Goal: Task Accomplishment & Management: Use online tool/utility

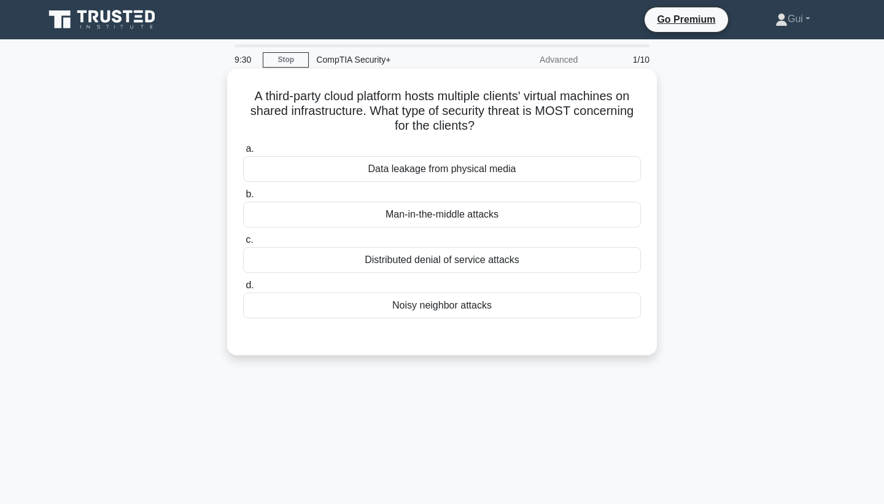
click at [596, 268] on div "Distributed denial of service attacks" at bounding box center [442, 260] width 398 height 26
click at [243, 244] on input "c. Distributed denial of service attacks" at bounding box center [243, 240] width 0 height 8
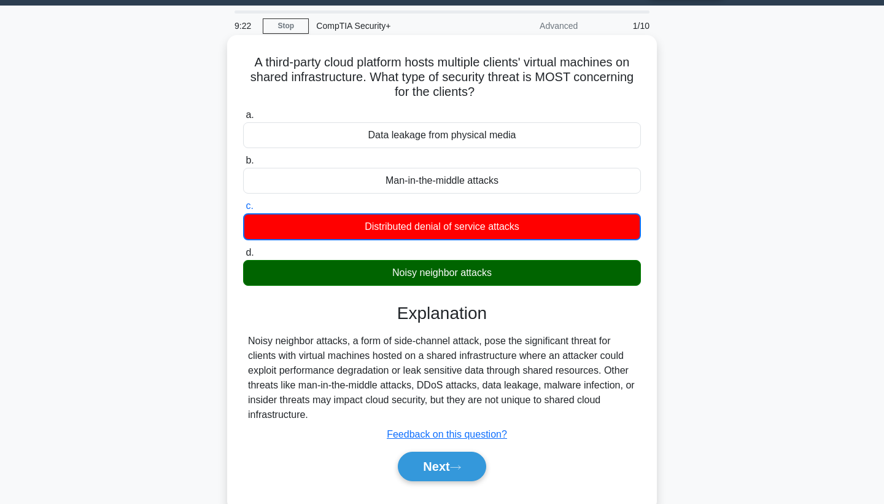
scroll to position [45, 0]
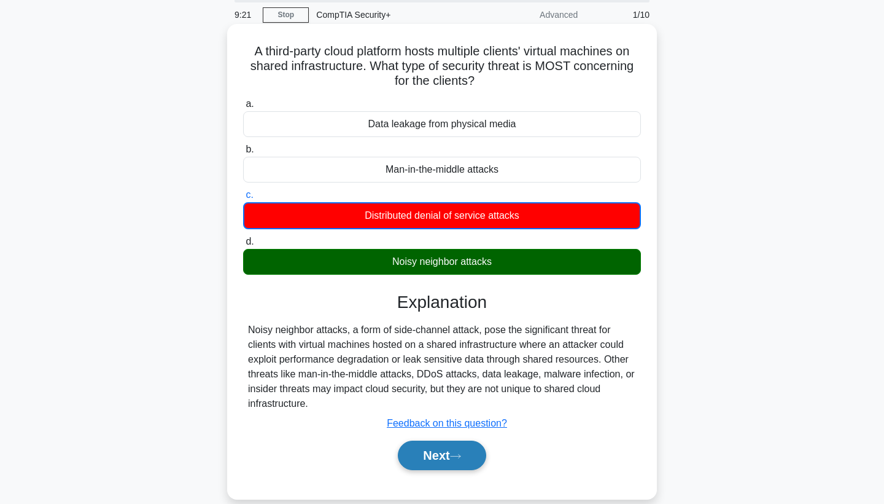
click at [459, 461] on button "Next" at bounding box center [442, 454] width 88 height 29
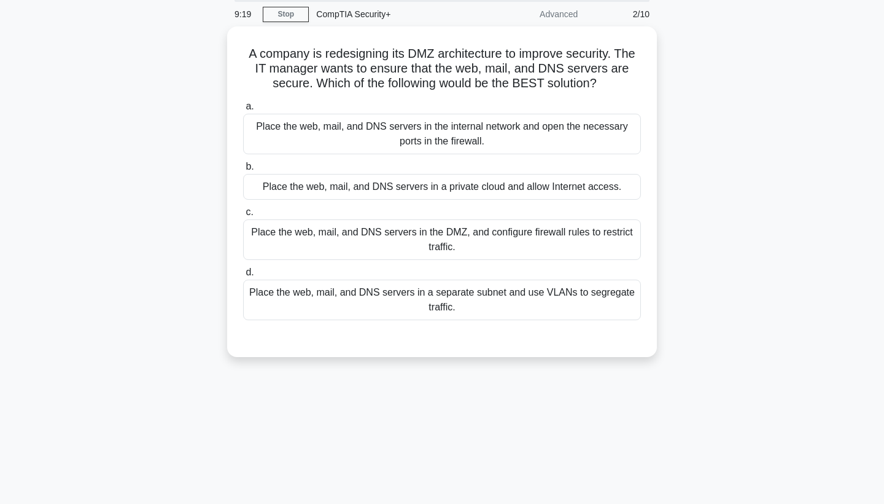
scroll to position [18, 0]
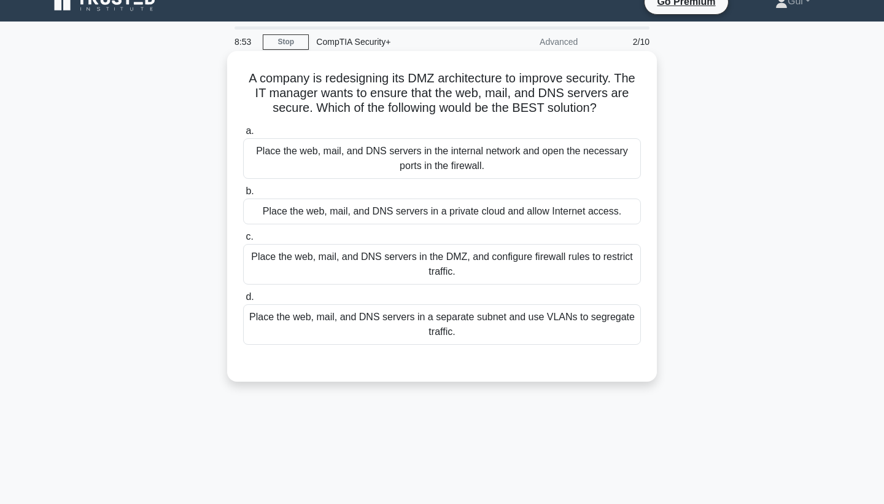
click at [505, 273] on div "Place the web, mail, and DNS servers in the DMZ, and configure firewall rules t…" at bounding box center [442, 264] width 398 height 41
click at [243, 241] on input "c. Place the web, mail, and DNS servers in the DMZ, and configure firewall rule…" at bounding box center [243, 237] width 0 height 8
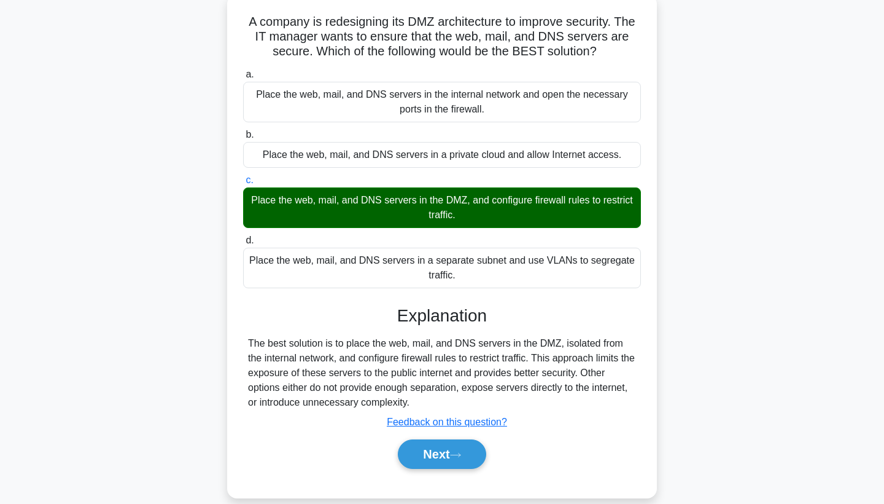
scroll to position [117, 0]
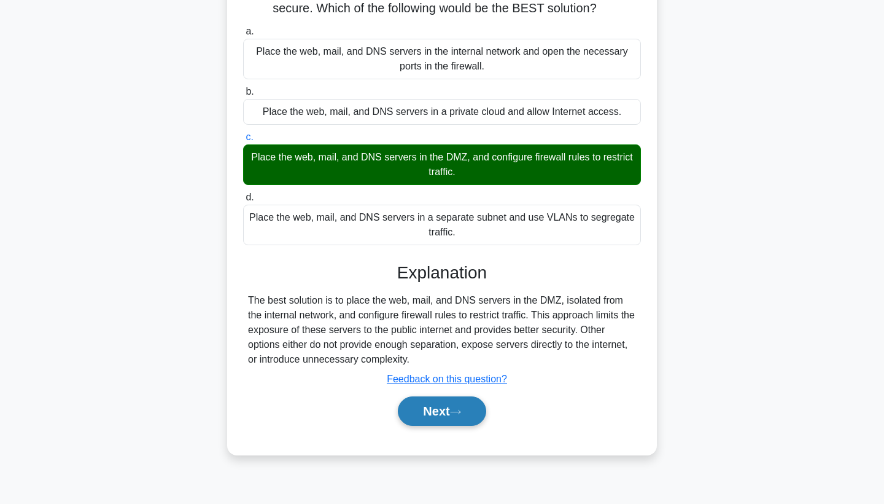
click at [441, 416] on button "Next" at bounding box center [442, 410] width 88 height 29
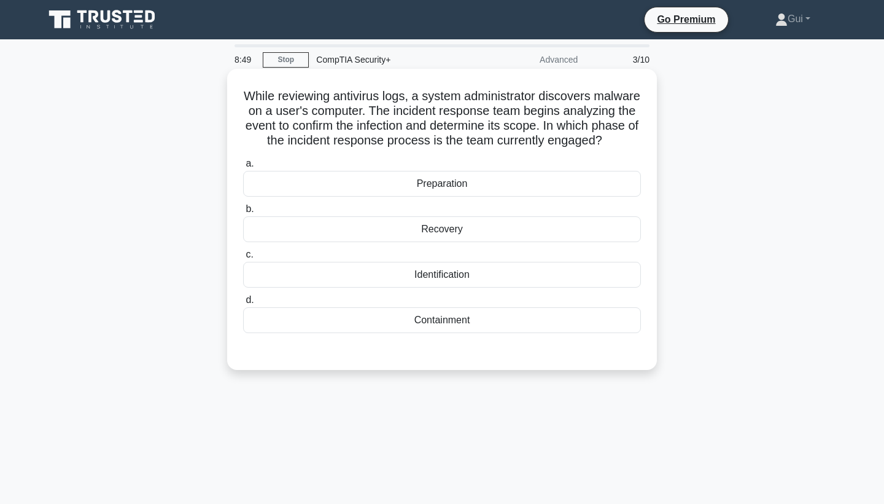
scroll to position [0, 0]
click at [508, 270] on div "Identification" at bounding box center [442, 275] width 398 height 26
click at [243, 259] on input "c. Identification" at bounding box center [243, 255] width 0 height 8
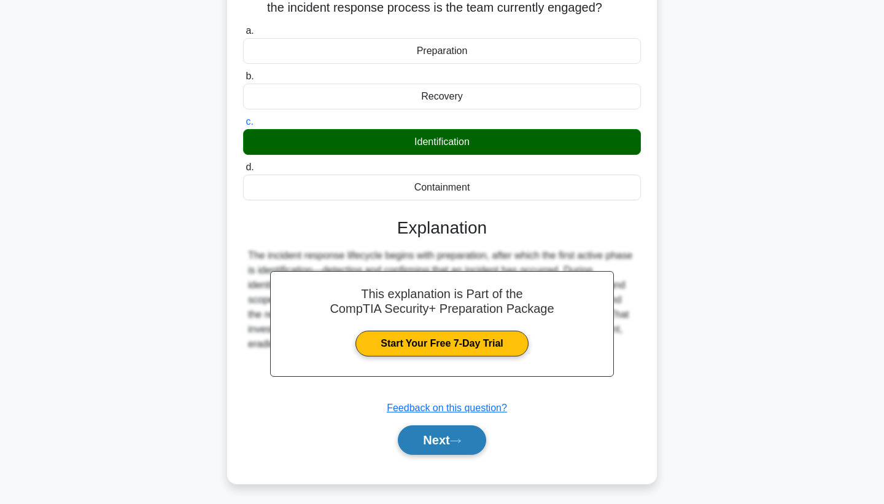
scroll to position [133, 0]
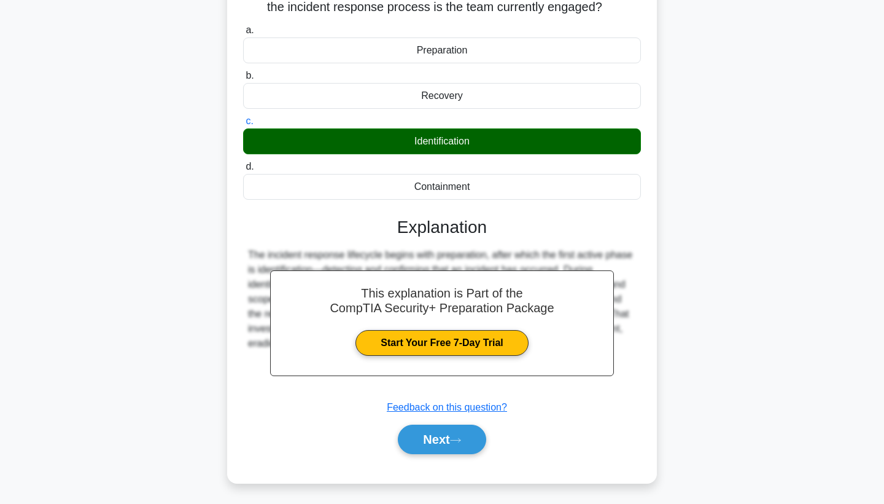
click at [465, 454] on div "Next" at bounding box center [442, 438] width 398 height 39
click at [465, 445] on button "Next" at bounding box center [442, 438] width 88 height 29
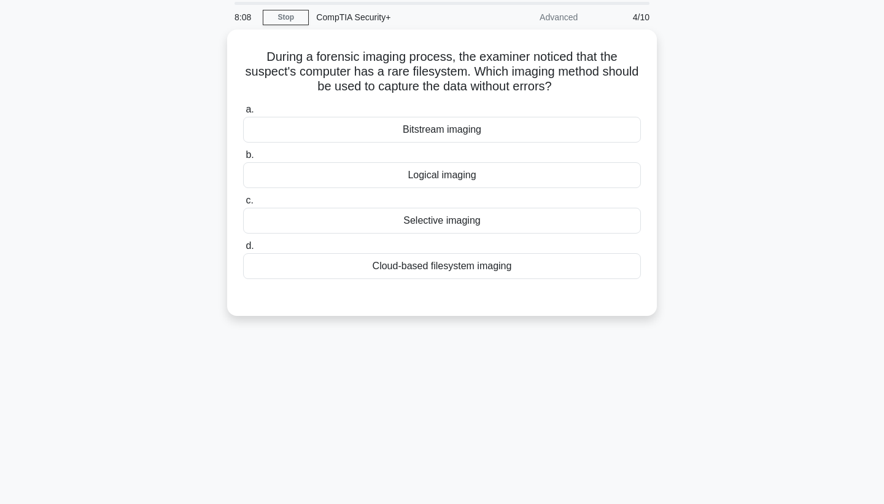
scroll to position [42, 0]
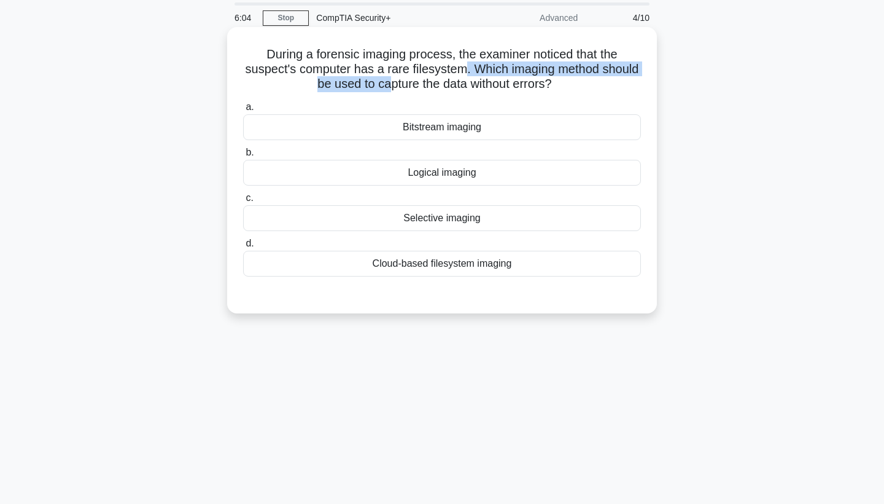
drag, startPoint x: 387, startPoint y: 76, endPoint x: 465, endPoint y: 76, distance: 78.0
click at [465, 76] on h5 "During a forensic imaging process, the examiner noticed that the suspect's comp…" at bounding box center [442, 69] width 400 height 45
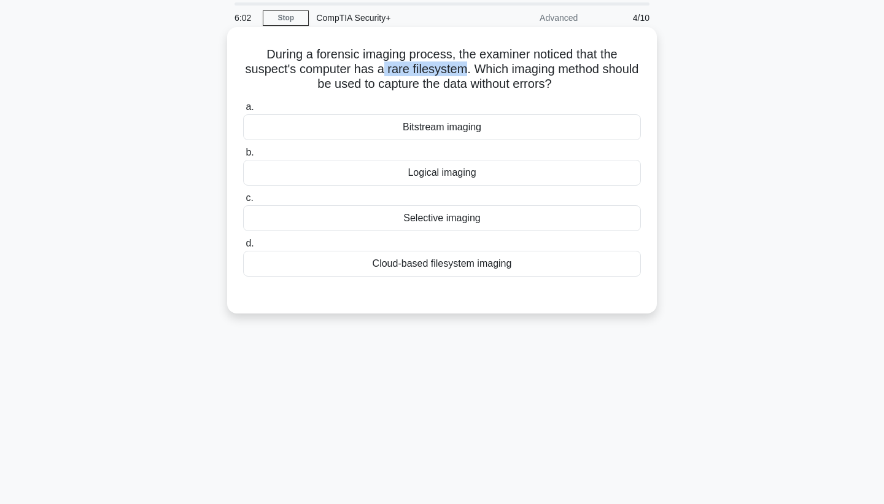
drag, startPoint x: 385, startPoint y: 68, endPoint x: 462, endPoint y: 69, distance: 77.4
click at [462, 69] on h5 "During a forensic imaging process, the examiner noticed that the suspect's comp…" at bounding box center [442, 69] width 400 height 45
click at [508, 217] on div "Selective imaging" at bounding box center [442, 218] width 398 height 26
click at [243, 202] on input "c. Selective imaging" at bounding box center [243, 198] width 0 height 8
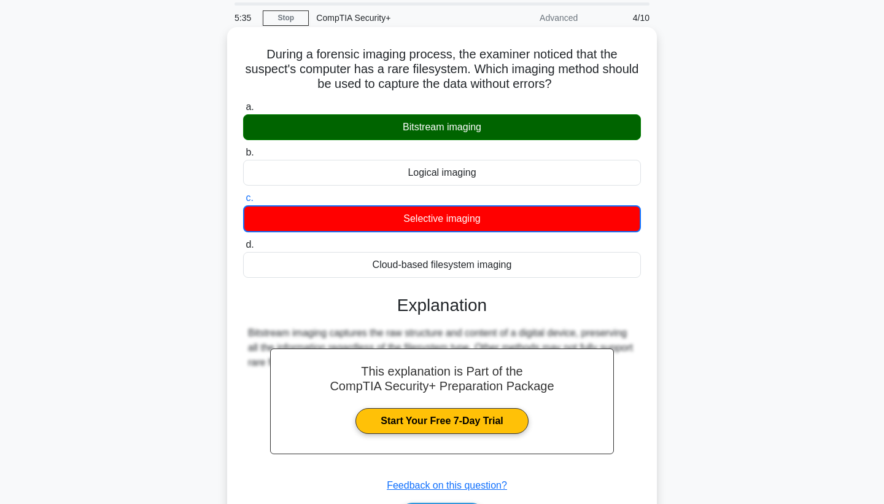
scroll to position [99, 0]
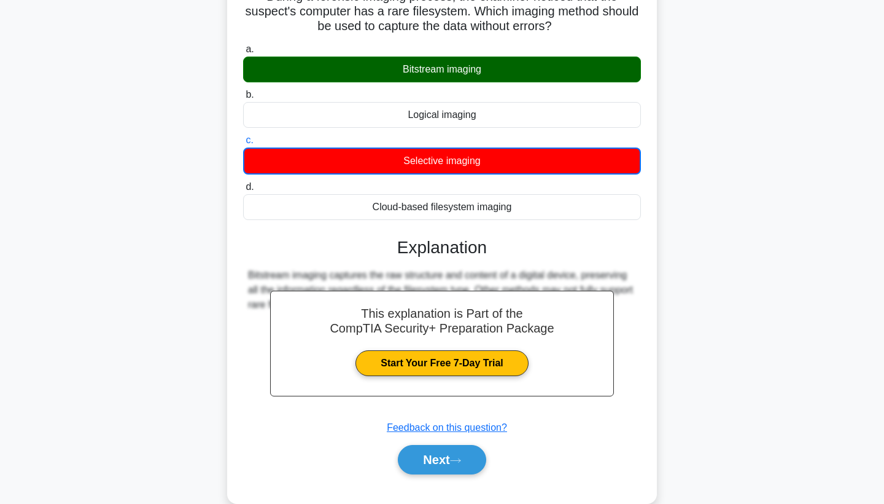
click at [461, 489] on div "During a forensic imaging process, the examiner noticed that the suspect's comp…" at bounding box center [442, 236] width 420 height 524
click at [461, 472] on button "Next" at bounding box center [442, 459] width 88 height 29
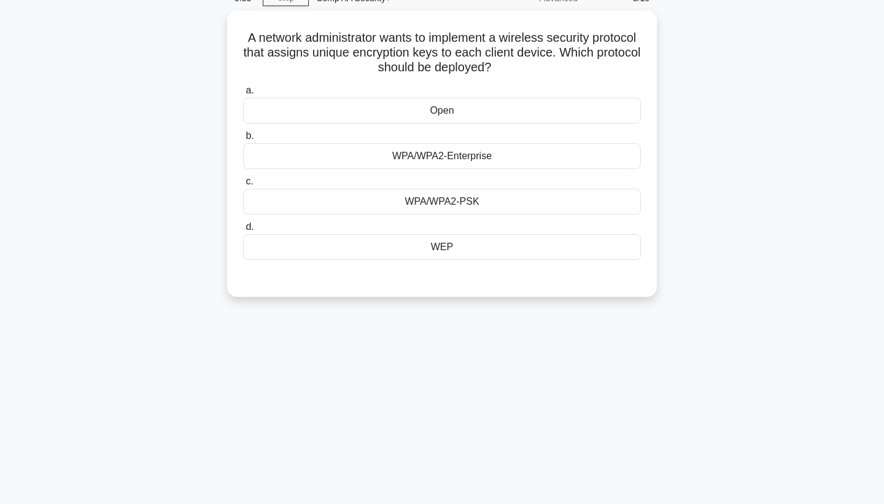
scroll to position [34, 0]
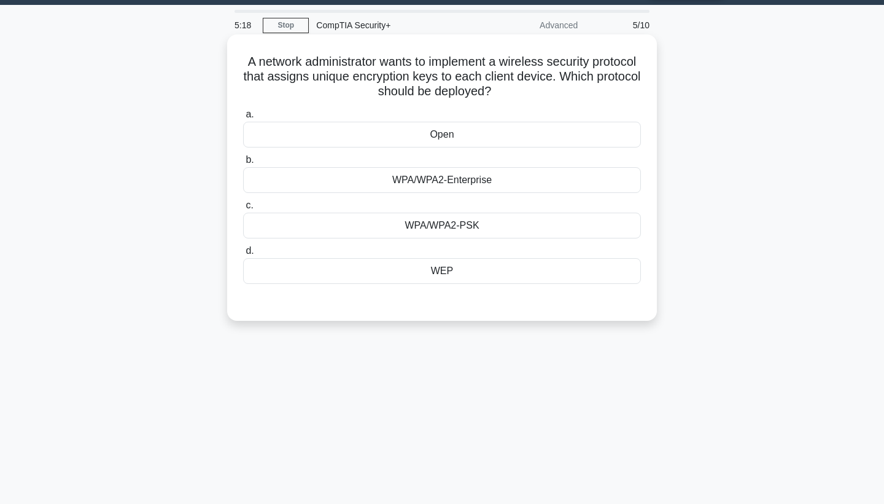
click at [500, 180] on div "WPA/WPA2-Enterprise" at bounding box center [442, 180] width 398 height 26
click at [243, 164] on input "b. WPA/WPA2-Enterprise" at bounding box center [243, 160] width 0 height 8
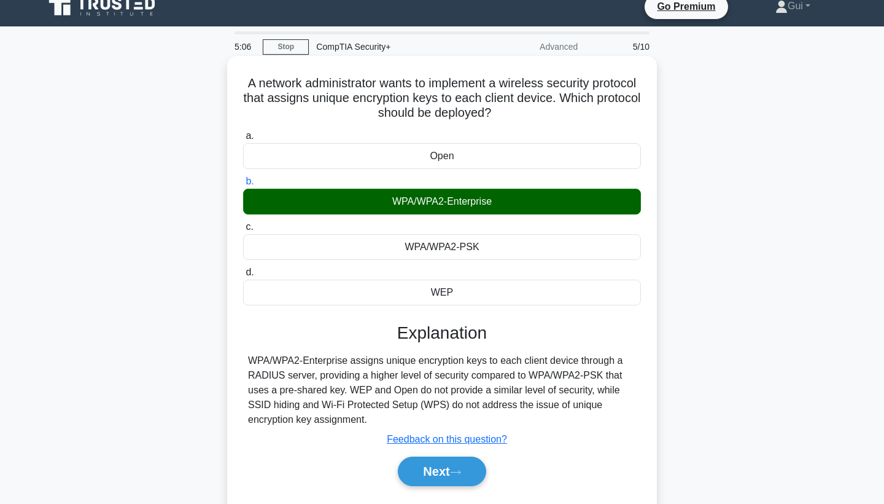
scroll to position [15, 0]
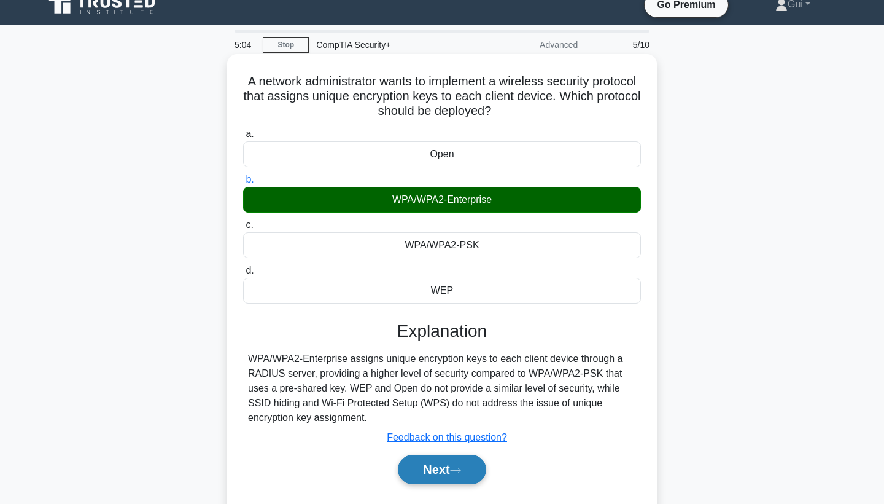
click at [448, 465] on button "Next" at bounding box center [442, 468] width 88 height 29
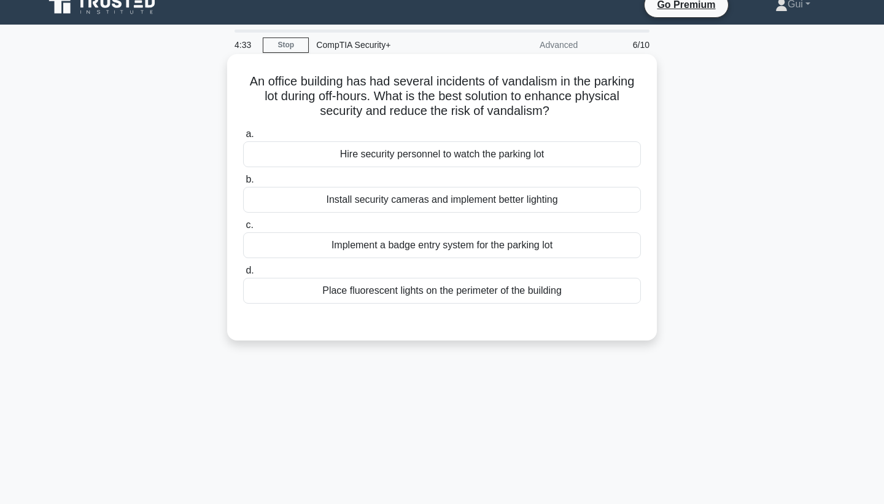
click at [561, 205] on div "Install security cameras and implement better lighting" at bounding box center [442, 200] width 398 height 26
click at [243, 184] on input "b. Install security cameras and implement better lighting" at bounding box center [243, 180] width 0 height 8
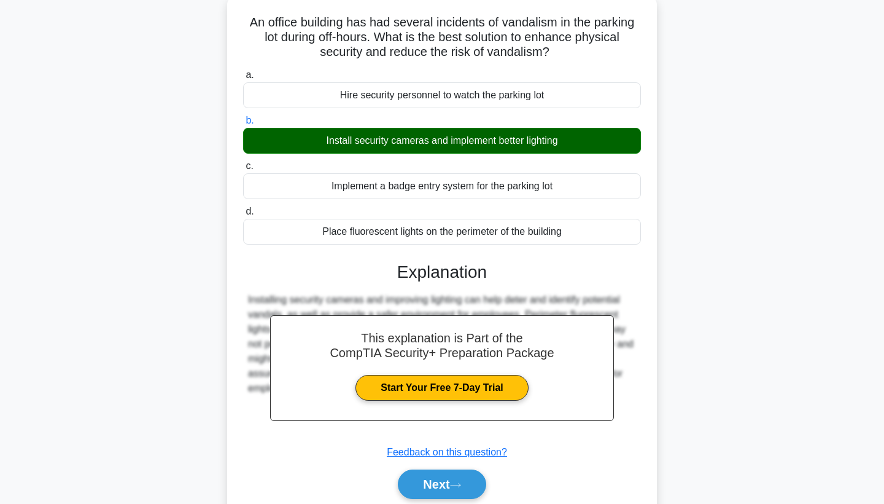
scroll to position [87, 0]
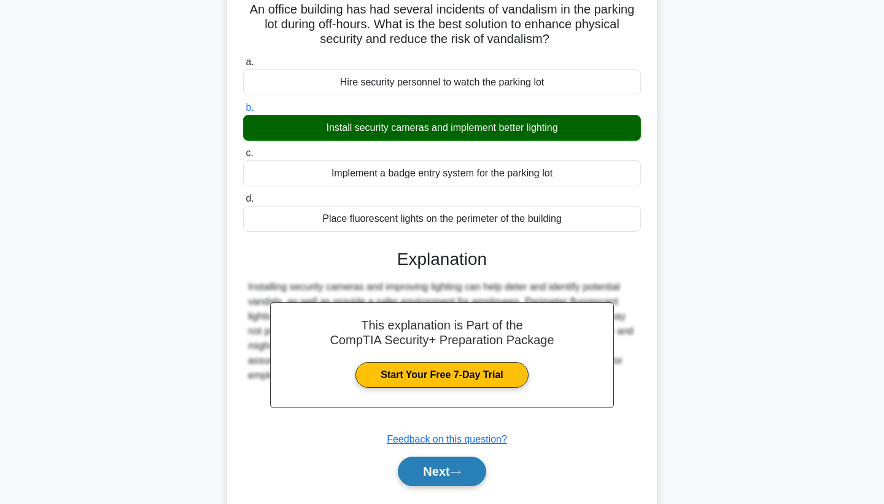
click at [442, 470] on button "Next" at bounding box center [442, 470] width 88 height 29
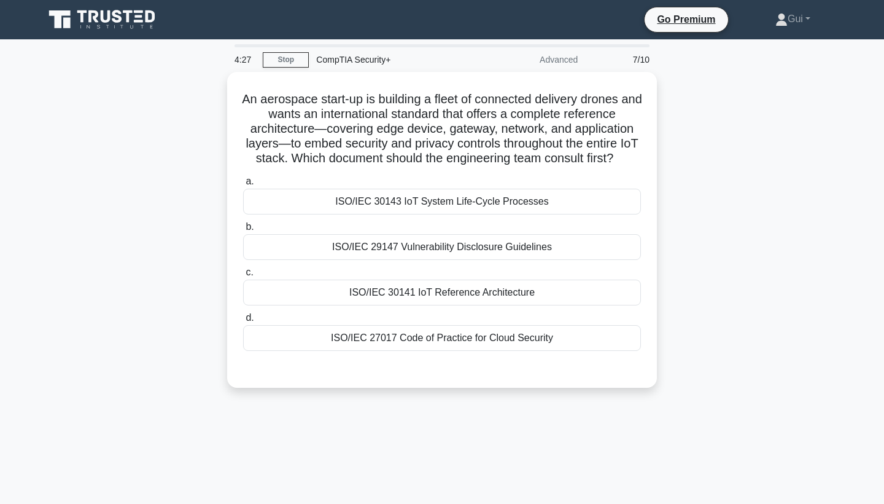
scroll to position [0, 0]
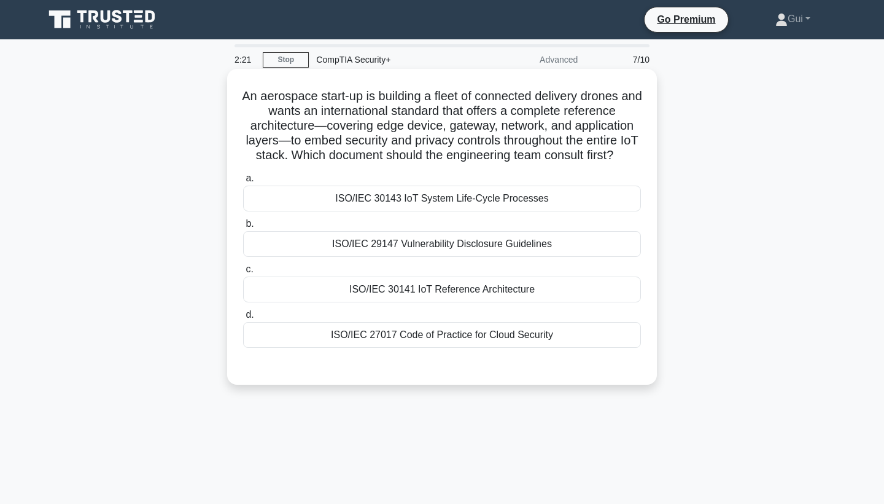
click at [515, 339] on div "ISO/IEC 27017 Code of Practice for Cloud Security" at bounding box center [442, 335] width 398 height 26
click at [243, 319] on input "d. ISO/IEC 27017 Code of Practice for Cloud Security" at bounding box center [243, 315] width 0 height 8
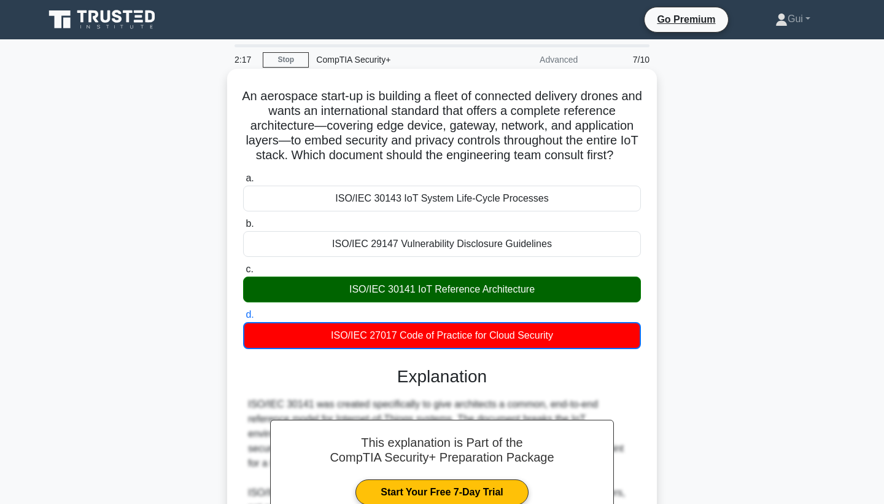
click at [422, 294] on div "ISO/IEC 30141 IoT Reference Architecture" at bounding box center [442, 289] width 398 height 26
click at [243, 273] on input "c. ISO/IEC 30141 IoT Reference Architecture" at bounding box center [243, 269] width 0 height 8
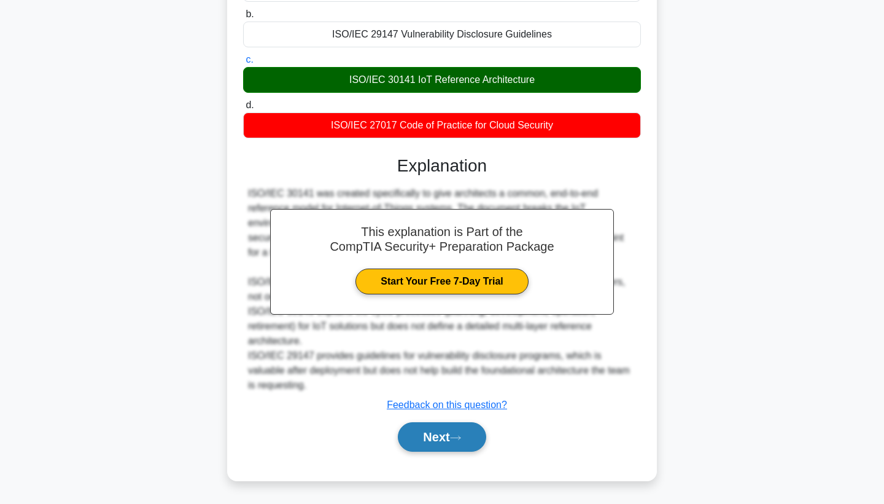
click at [442, 434] on button "Next" at bounding box center [442, 436] width 88 height 29
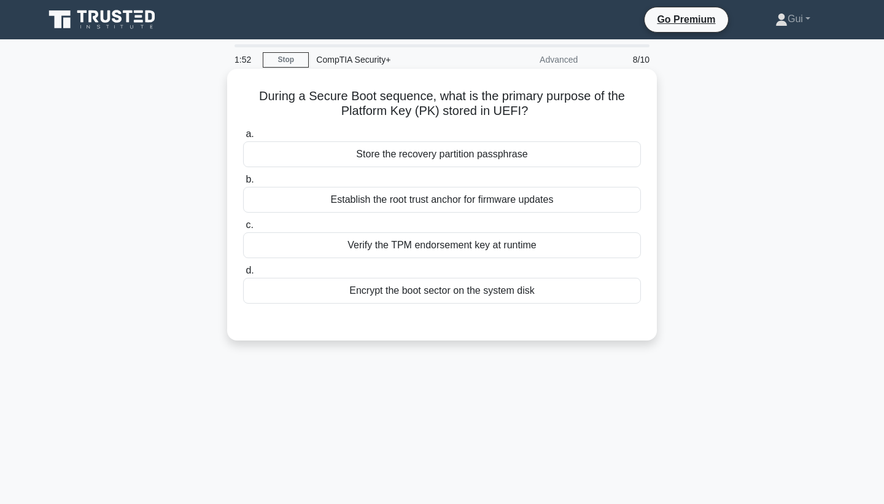
click at [515, 289] on div "Encrypt the boot sector on the system disk" at bounding box center [442, 291] width 398 height 26
click at [243, 274] on input "d. Encrypt the boot sector on the system disk" at bounding box center [243, 270] width 0 height 8
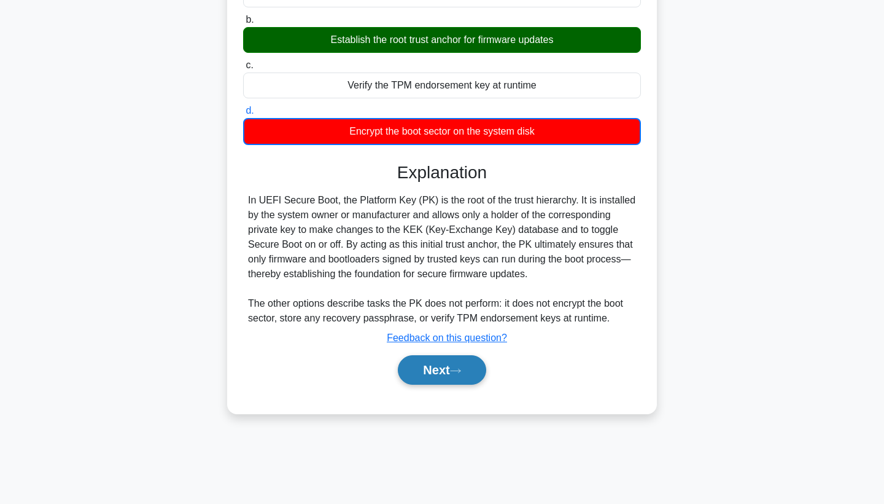
scroll to position [160, 0]
click at [443, 380] on button "Next" at bounding box center [442, 369] width 88 height 29
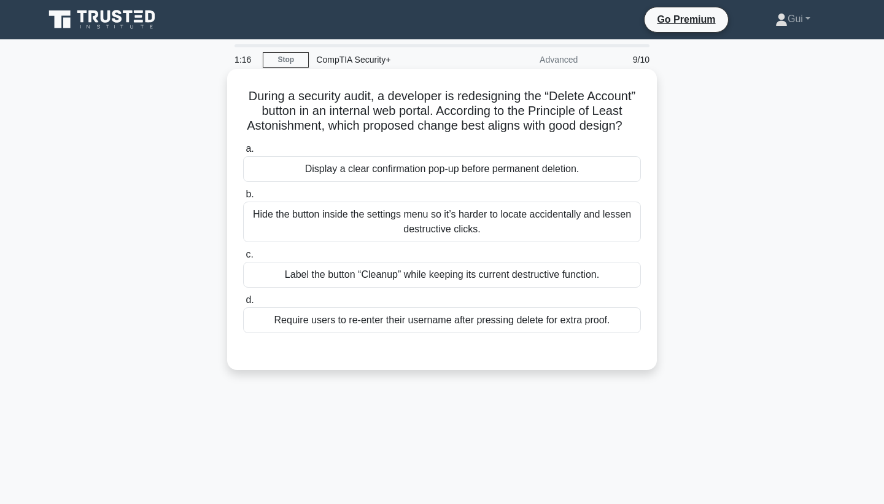
scroll to position [0, 0]
click at [455, 321] on div "Require users to re-enter their username after pressing delete for extra proof." at bounding box center [442, 320] width 398 height 26
click at [243, 304] on input "d. Require users to re-enter their username after pressing delete for extra pro…" at bounding box center [243, 300] width 0 height 8
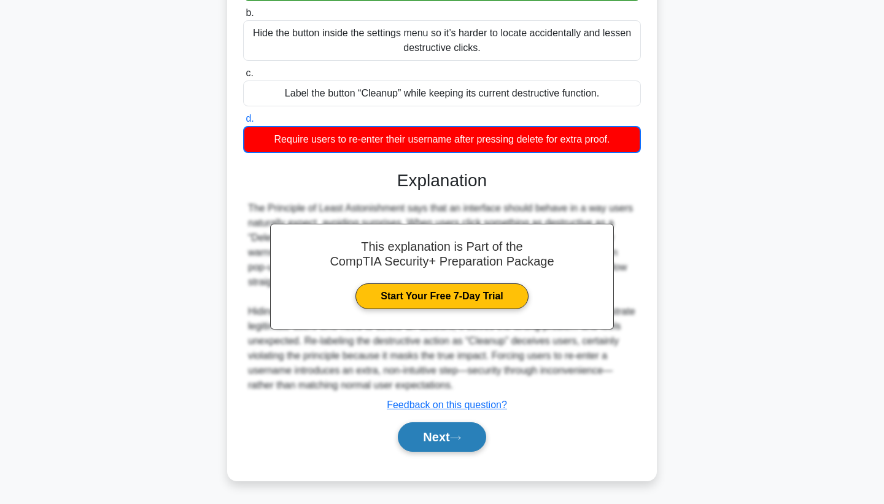
click at [434, 427] on button "Next" at bounding box center [442, 436] width 88 height 29
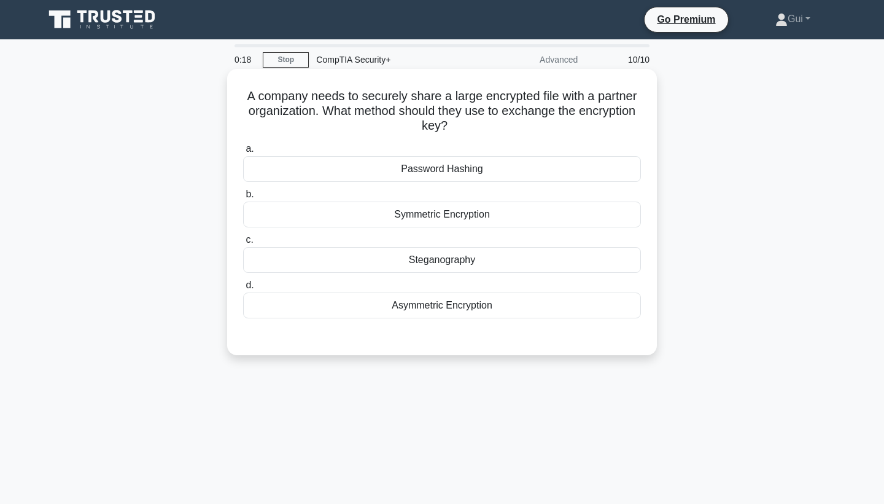
click at [406, 302] on div "Asymmetric Encryption" at bounding box center [442, 305] width 398 height 26
click at [243, 289] on input "d. Asymmetric Encryption" at bounding box center [243, 285] width 0 height 8
